Goal: Navigation & Orientation: Find specific page/section

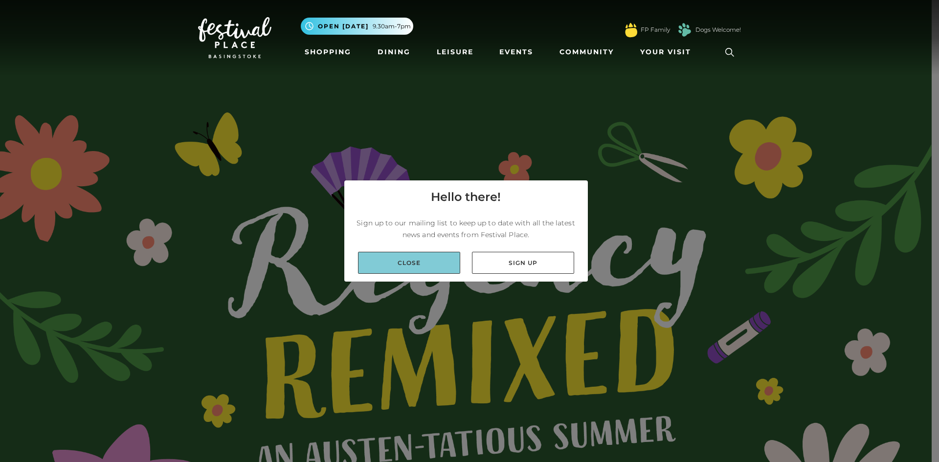
click at [433, 257] on link "Close" at bounding box center [409, 263] width 102 height 22
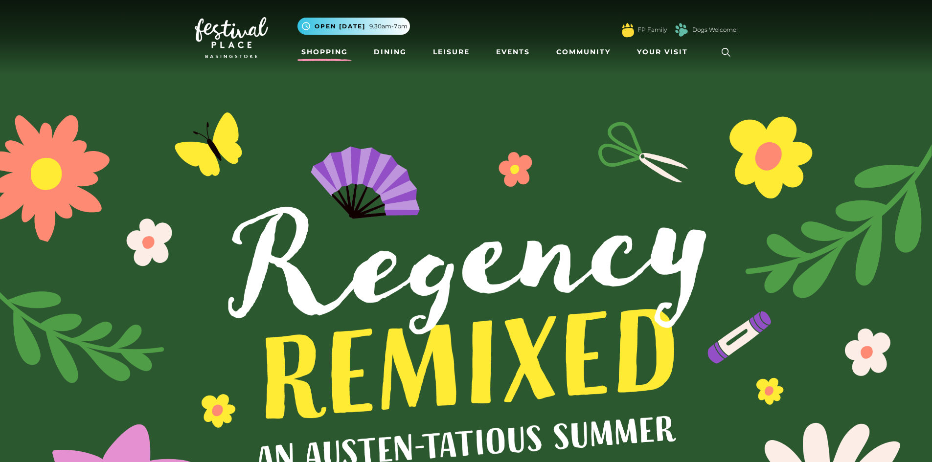
click at [318, 47] on link "Shopping" at bounding box center [324, 52] width 54 height 18
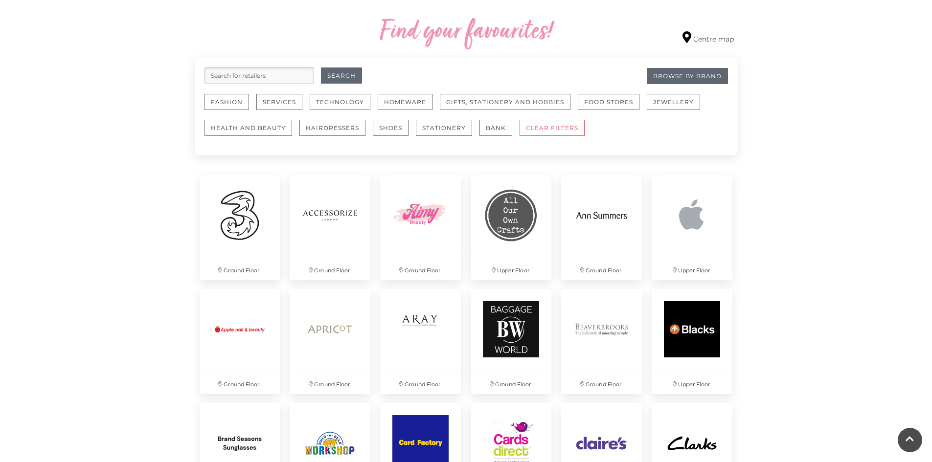
scroll to position [489, 0]
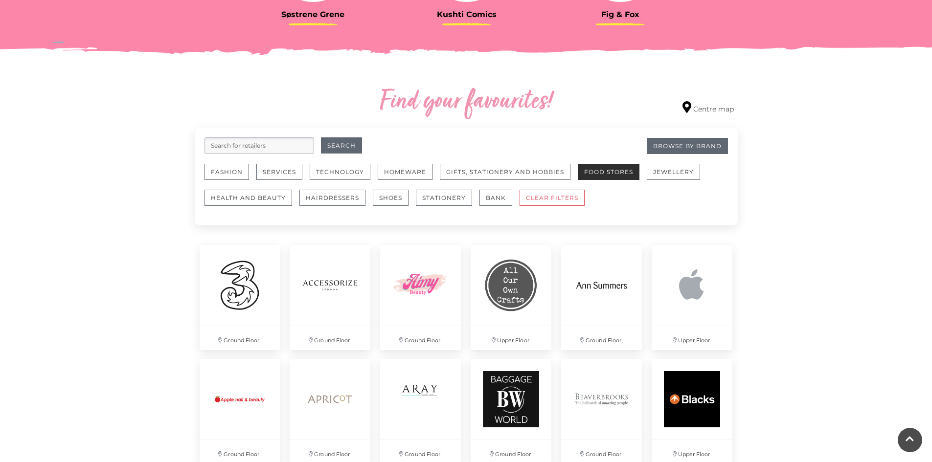
click at [627, 171] on button "Food Stores" at bounding box center [609, 172] width 62 height 16
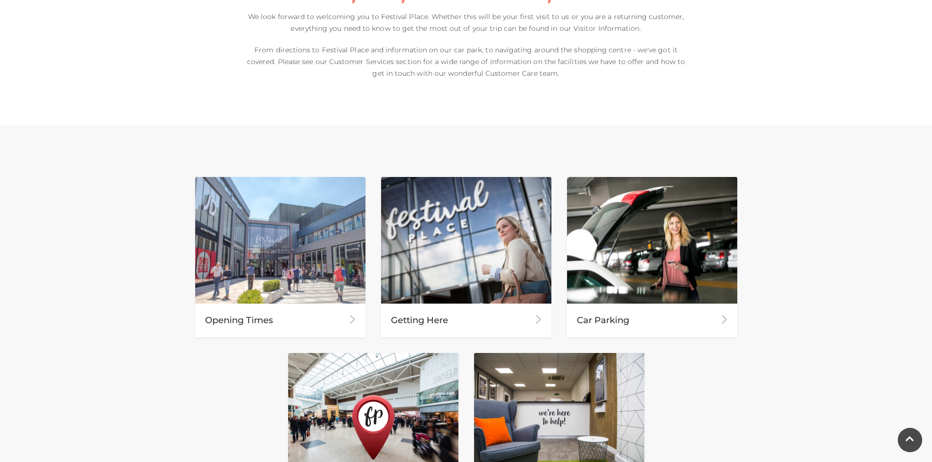
scroll to position [343, 0]
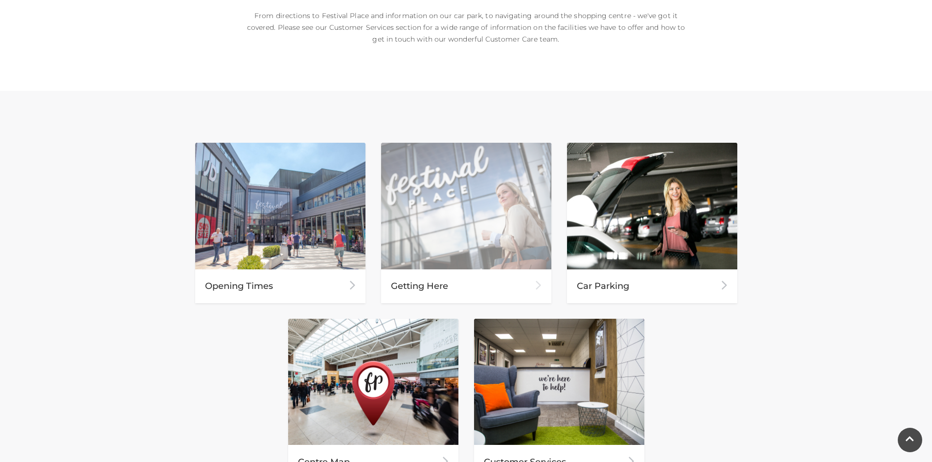
click at [450, 286] on div "Getting Here" at bounding box center [466, 287] width 170 height 34
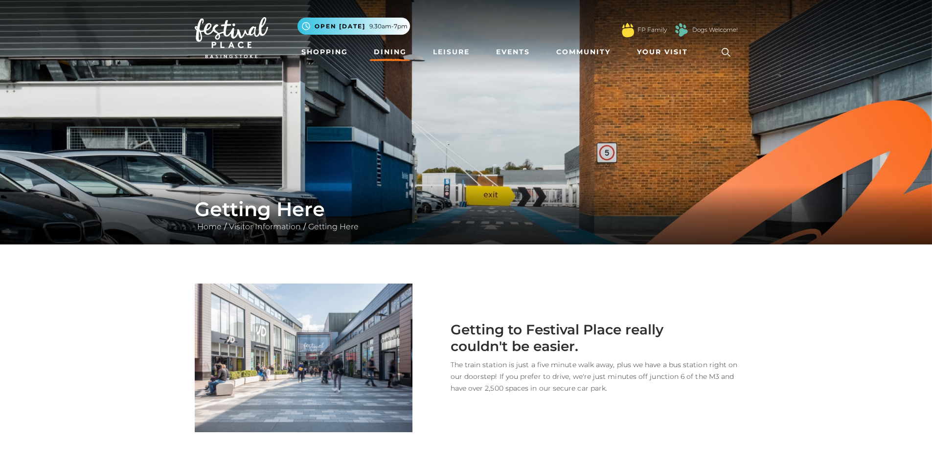
click at [403, 53] on link "Dining" at bounding box center [390, 52] width 41 height 18
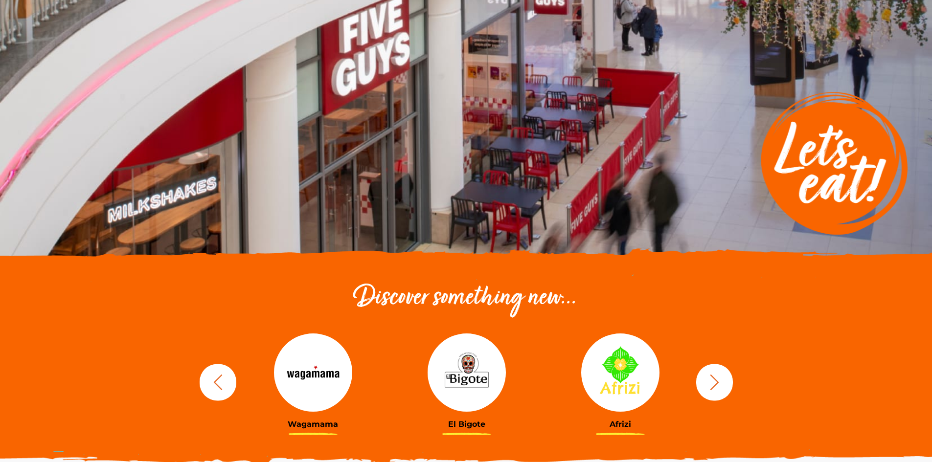
scroll to position [98, 0]
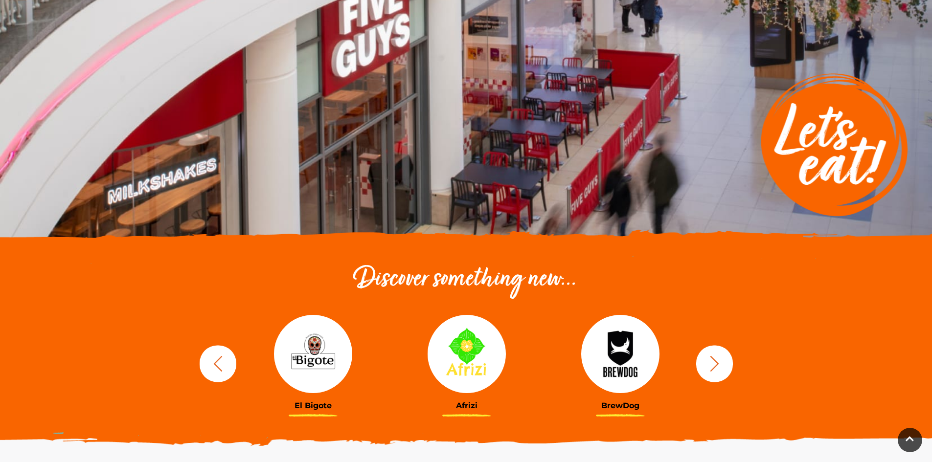
drag, startPoint x: 0, startPoint y: 0, endPoint x: 502, endPoint y: 398, distance: 640.8
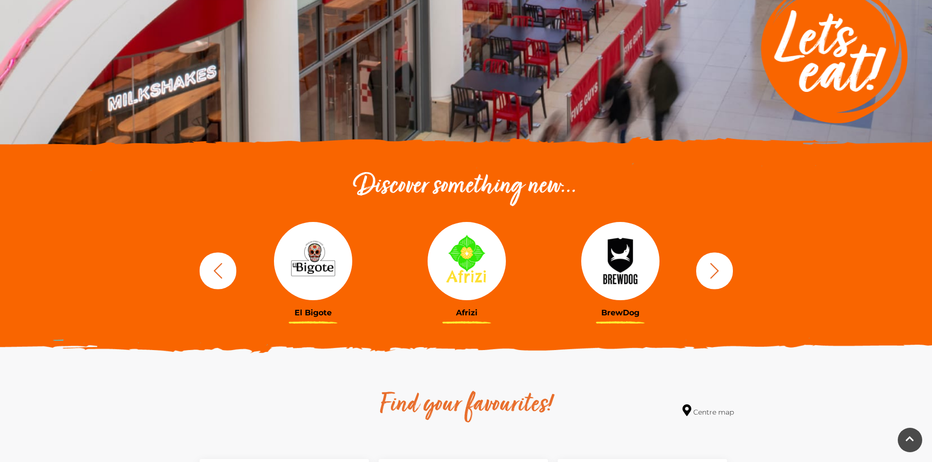
scroll to position [196, 0]
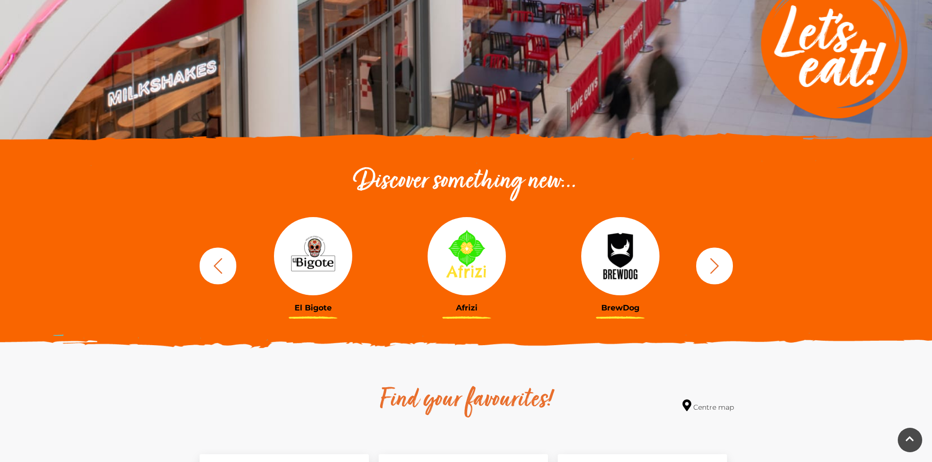
drag, startPoint x: 502, startPoint y: 398, endPoint x: 714, endPoint y: 259, distance: 253.6
click at [714, 259] on icon "button" at bounding box center [715, 266] width 18 height 18
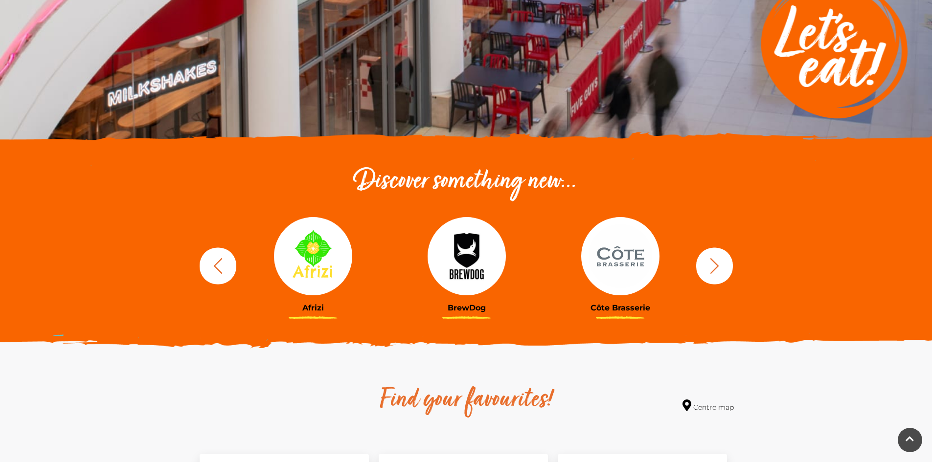
click at [714, 259] on icon "button" at bounding box center [715, 266] width 18 height 18
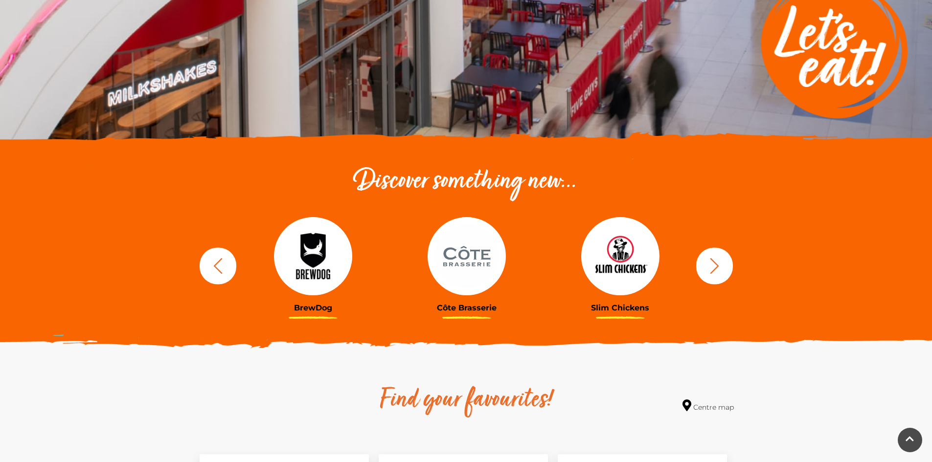
click at [714, 259] on icon "button" at bounding box center [715, 266] width 18 height 18
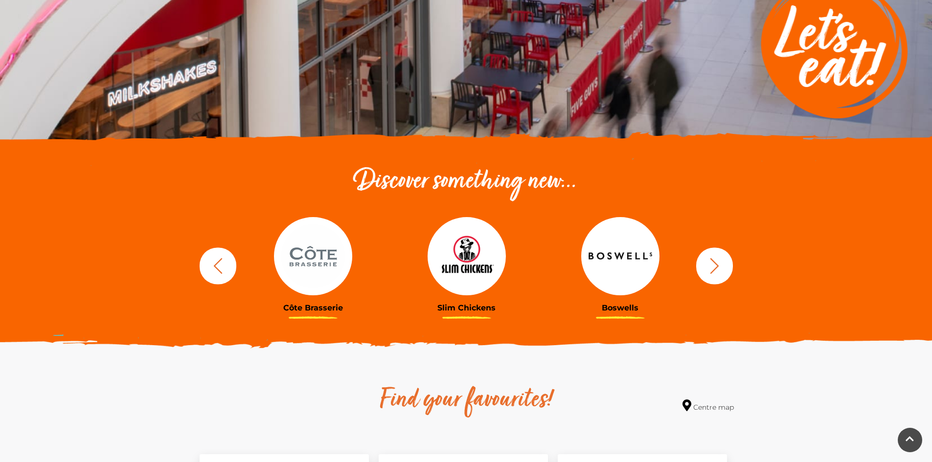
click at [714, 259] on icon "button" at bounding box center [715, 266] width 18 height 18
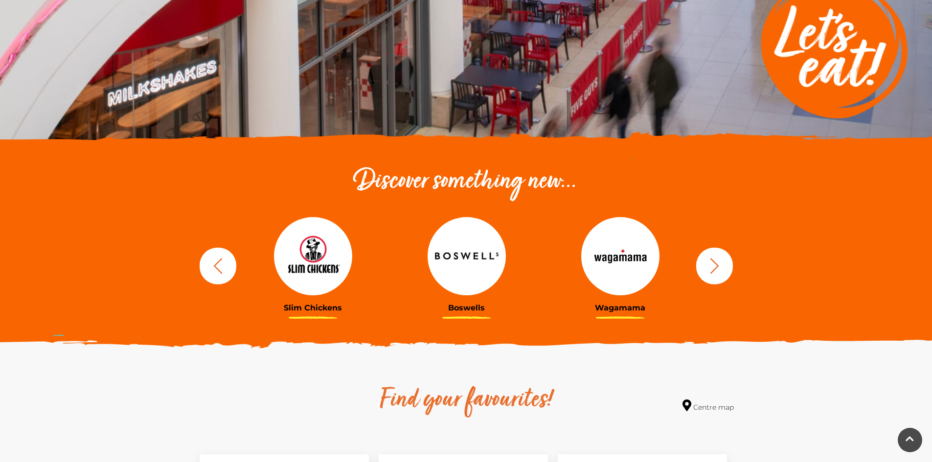
click at [714, 259] on icon "button" at bounding box center [715, 266] width 18 height 18
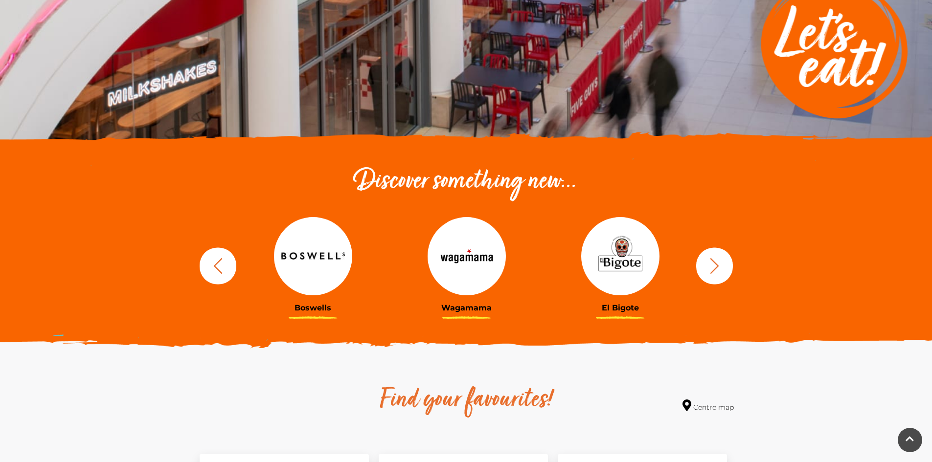
click at [714, 259] on icon "button" at bounding box center [715, 266] width 18 height 18
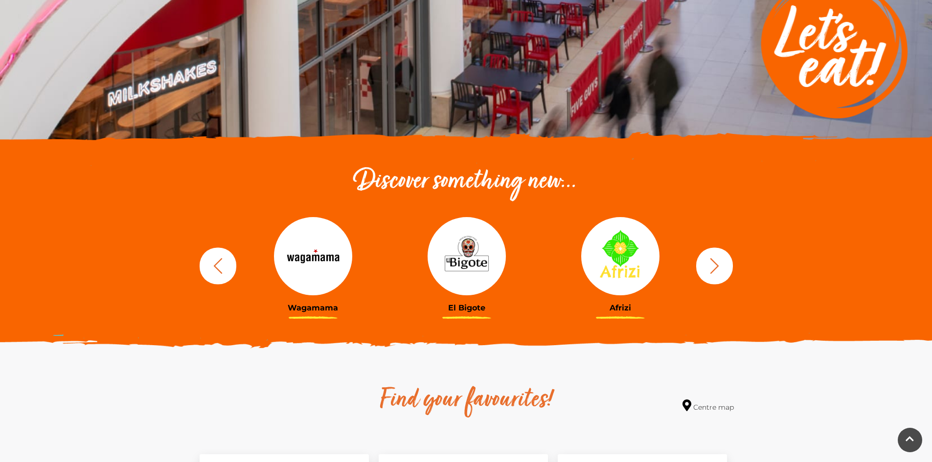
click at [714, 259] on icon "button" at bounding box center [715, 266] width 18 height 18
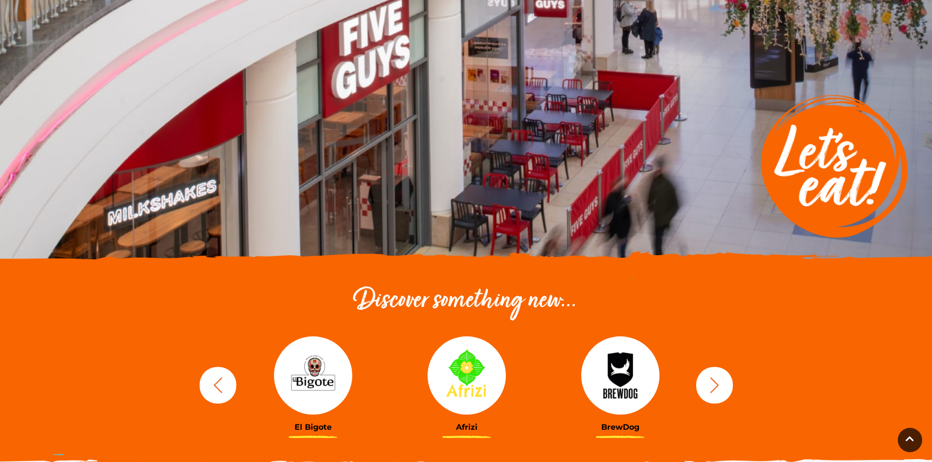
scroll to position [0, 0]
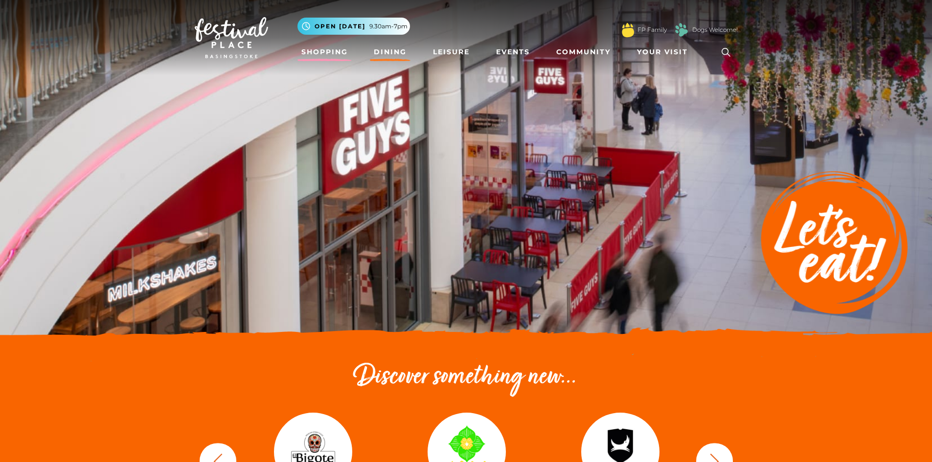
click at [314, 51] on link "Shopping" at bounding box center [324, 52] width 54 height 18
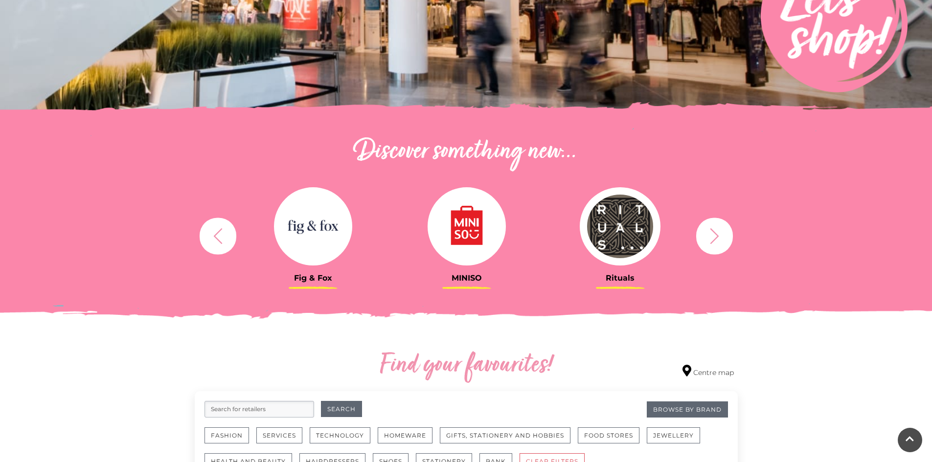
scroll to position [245, 0]
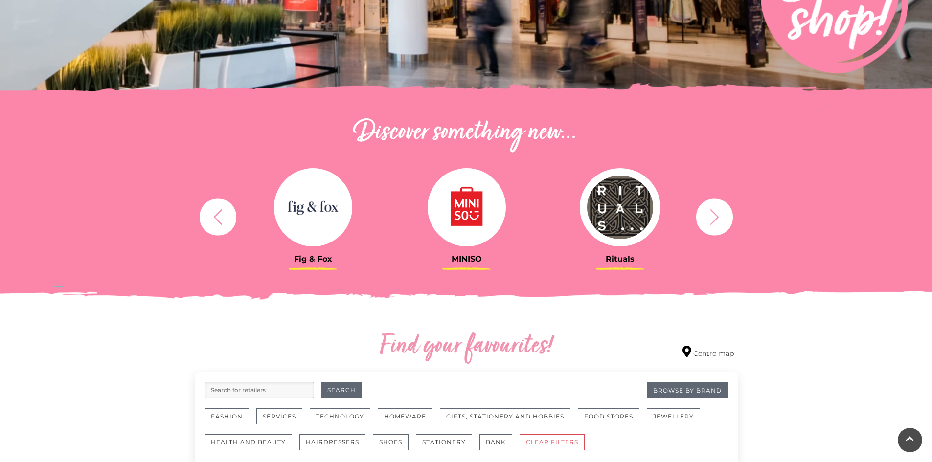
click at [726, 212] on button "button" at bounding box center [714, 217] width 37 height 37
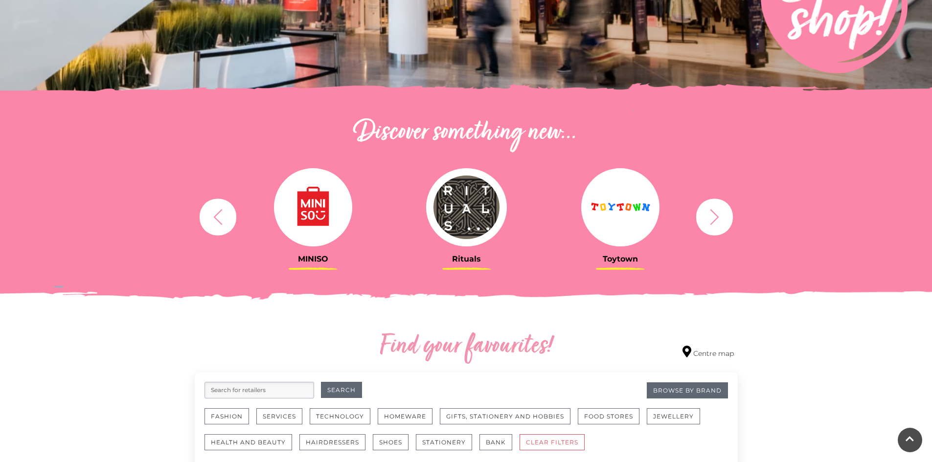
click at [726, 212] on button "button" at bounding box center [714, 217] width 37 height 37
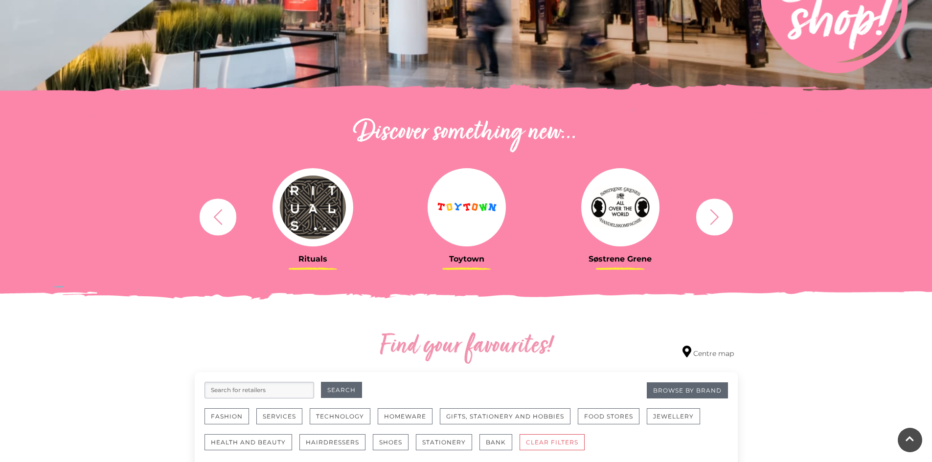
click at [726, 212] on button "button" at bounding box center [714, 217] width 37 height 37
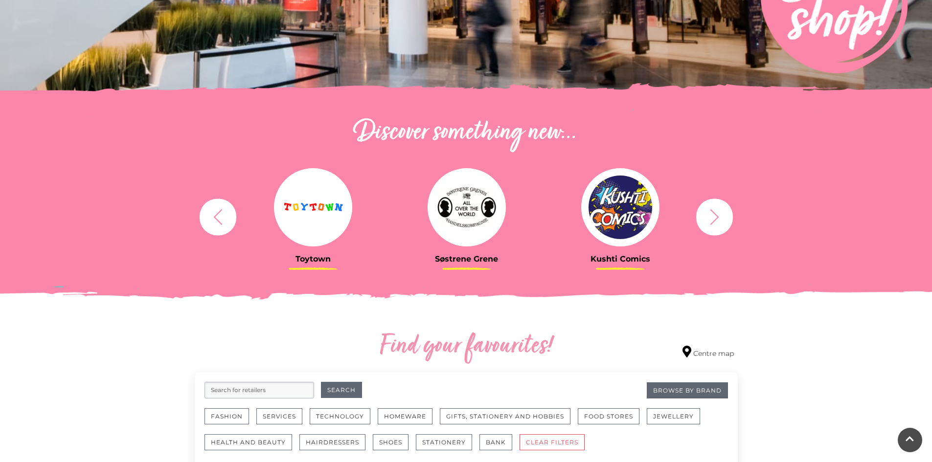
click at [726, 212] on button "button" at bounding box center [714, 217] width 37 height 37
click at [712, 217] on icon "button" at bounding box center [715, 217] width 18 height 18
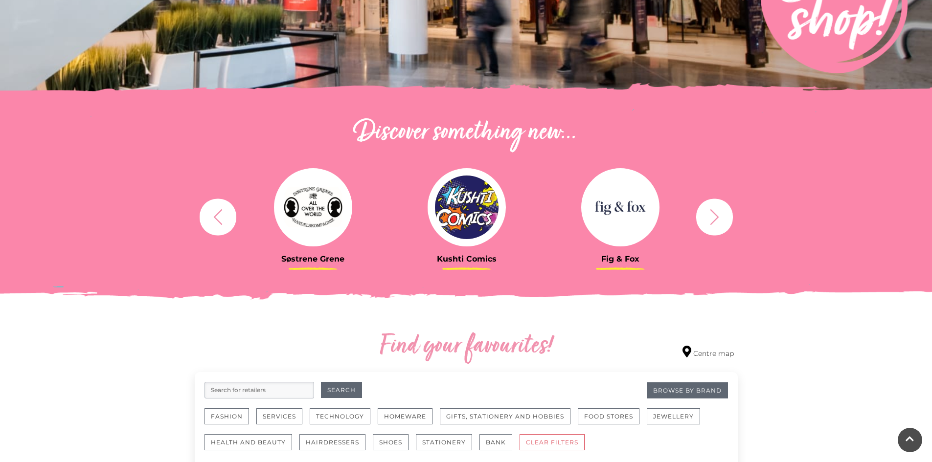
click at [712, 217] on icon "button" at bounding box center [715, 217] width 18 height 18
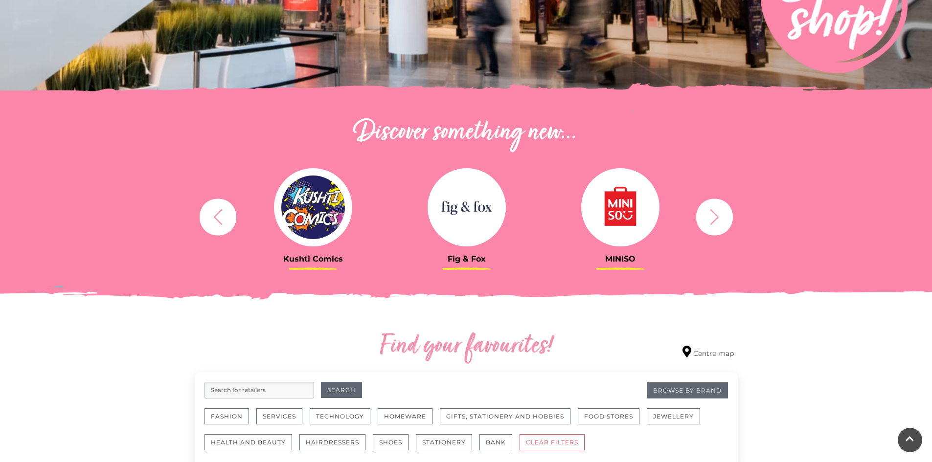
click at [712, 217] on icon "button" at bounding box center [715, 217] width 18 height 18
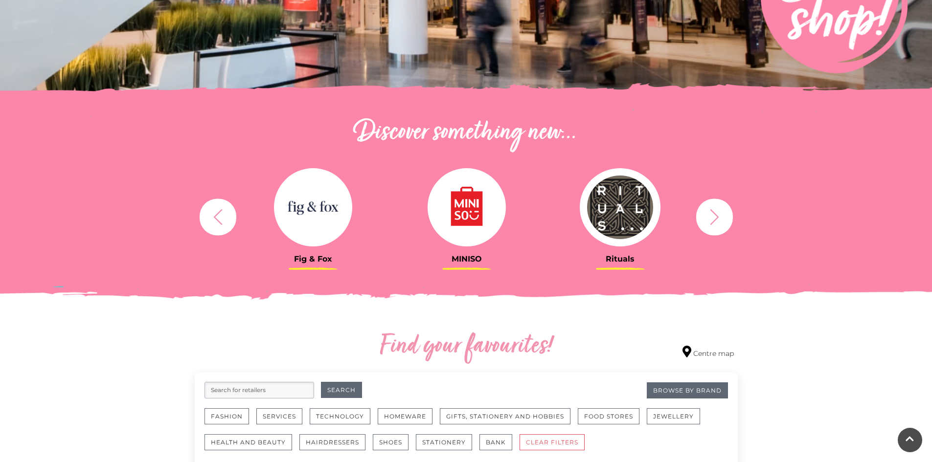
click at [712, 217] on icon "button" at bounding box center [715, 217] width 18 height 18
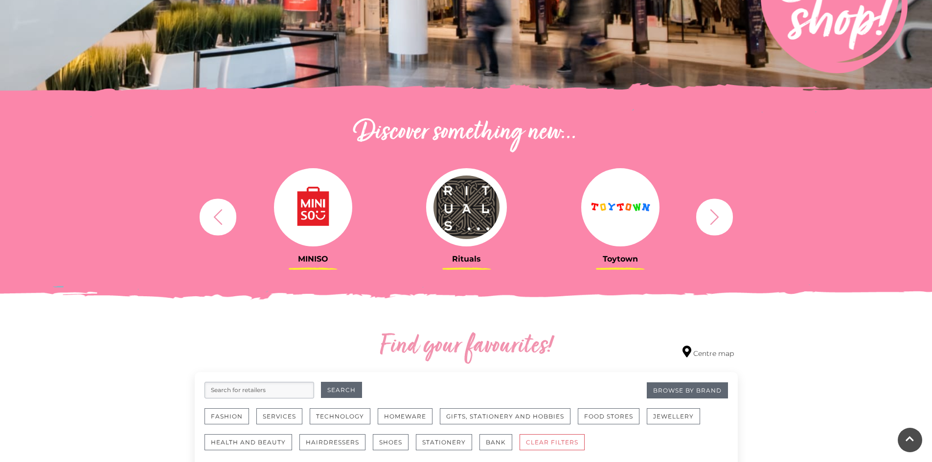
click at [712, 217] on icon "button" at bounding box center [715, 217] width 18 height 18
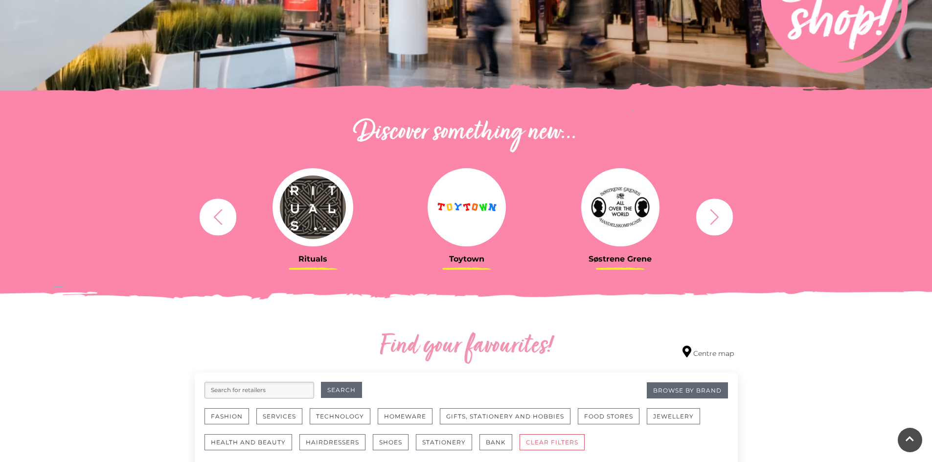
click at [712, 217] on icon "button" at bounding box center [715, 217] width 18 height 18
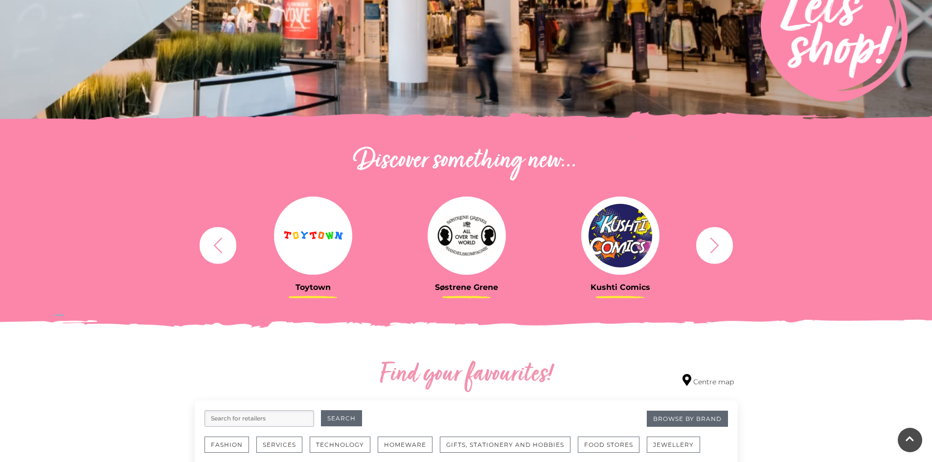
scroll to position [147, 0]
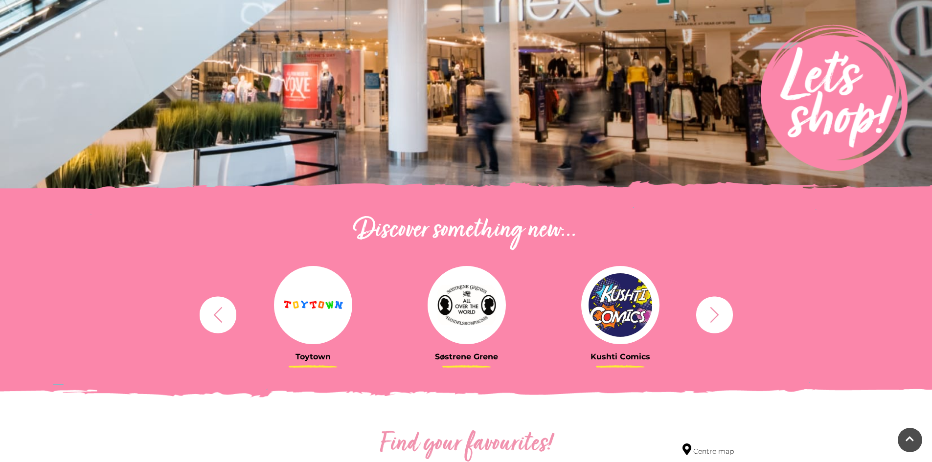
click at [715, 320] on icon "button" at bounding box center [715, 315] width 18 height 18
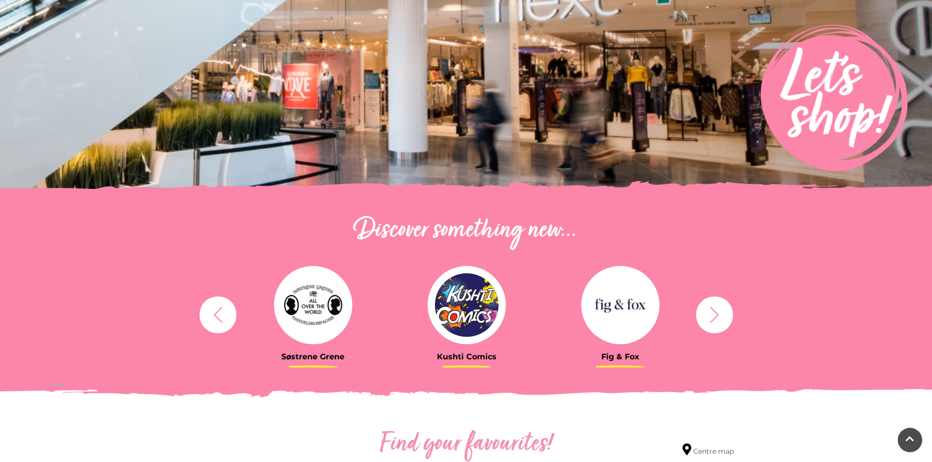
click at [715, 320] on icon "button" at bounding box center [715, 315] width 18 height 18
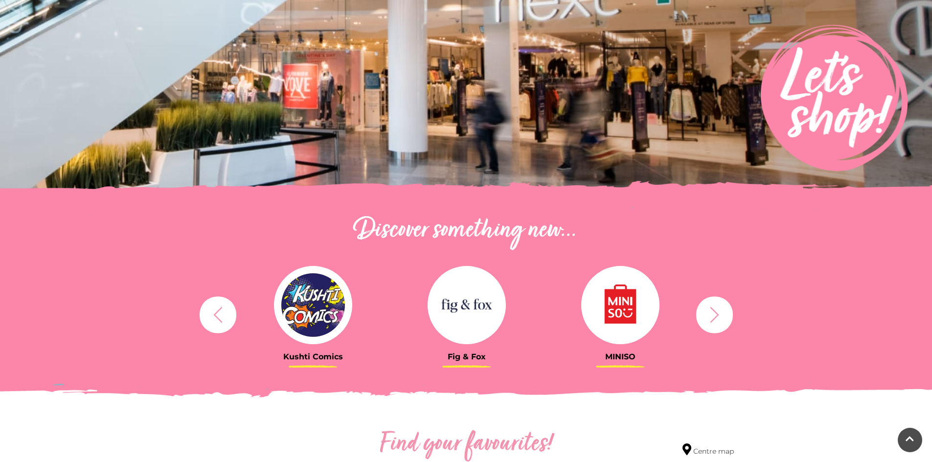
click at [715, 320] on icon "button" at bounding box center [715, 315] width 18 height 18
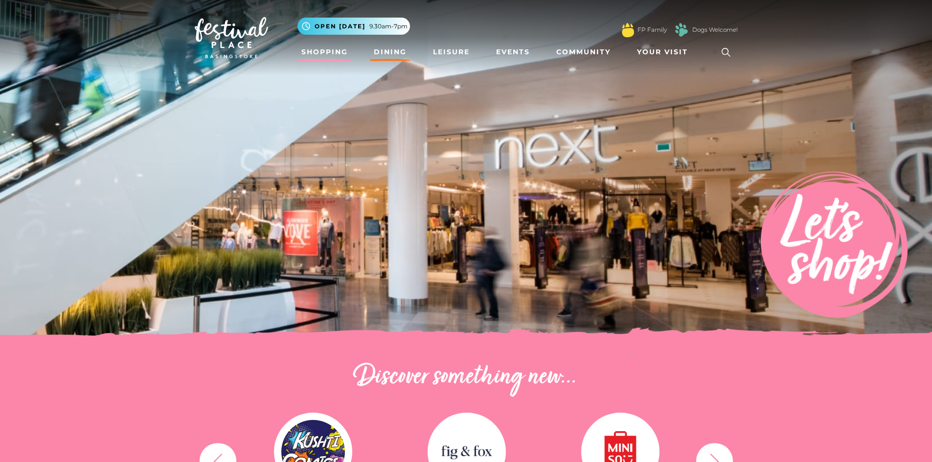
click at [379, 47] on link "Dining" at bounding box center [390, 52] width 41 height 18
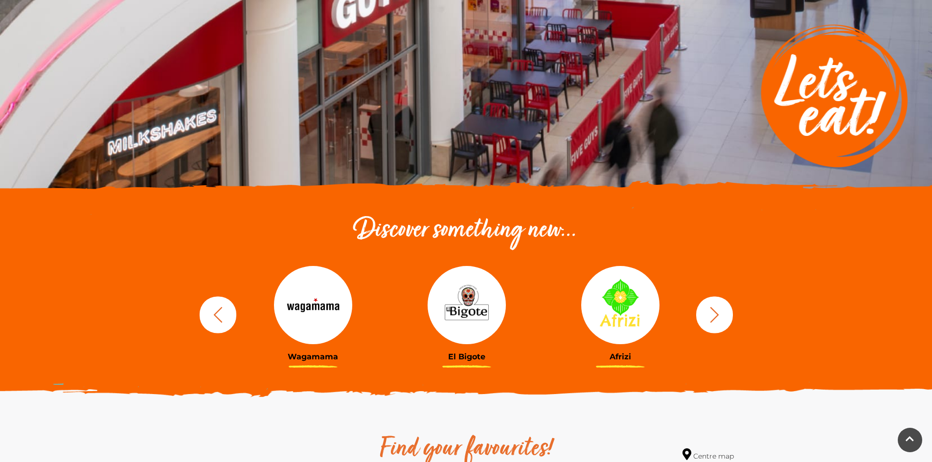
scroll to position [196, 0]
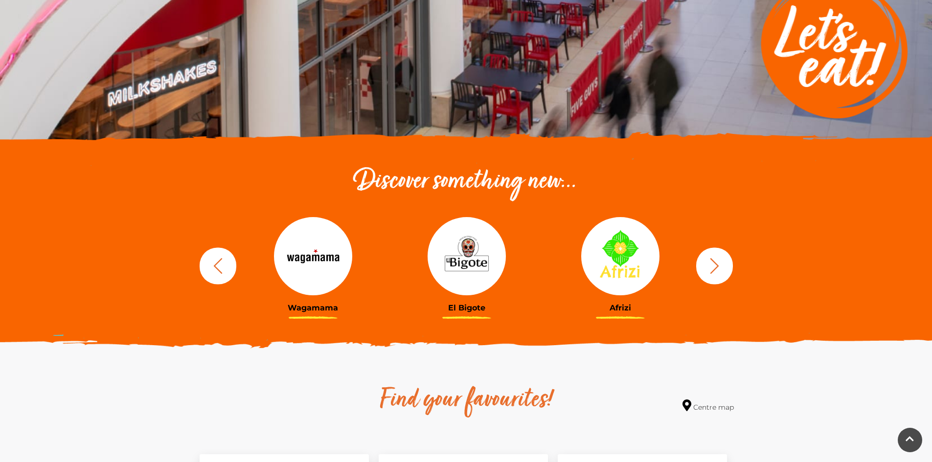
click at [713, 263] on icon "button" at bounding box center [715, 266] width 18 height 18
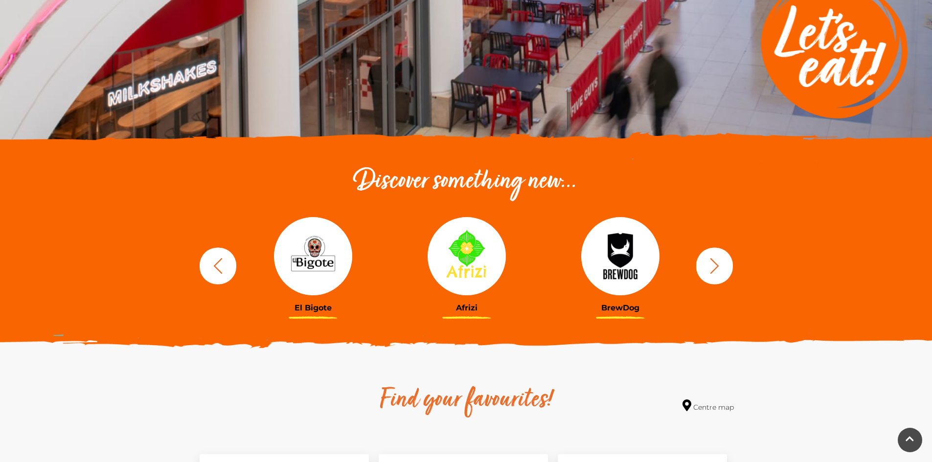
click at [713, 263] on icon "button" at bounding box center [715, 266] width 18 height 18
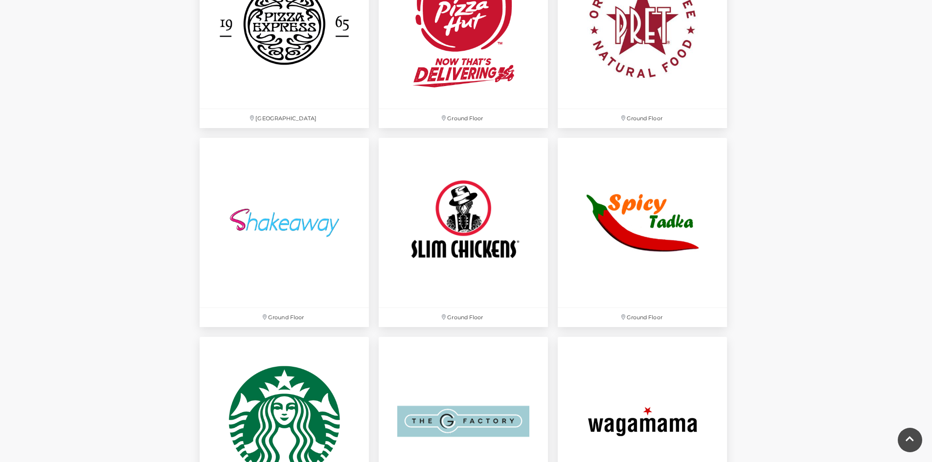
scroll to position [2642, 0]
